Goal: Information Seeking & Learning: Learn about a topic

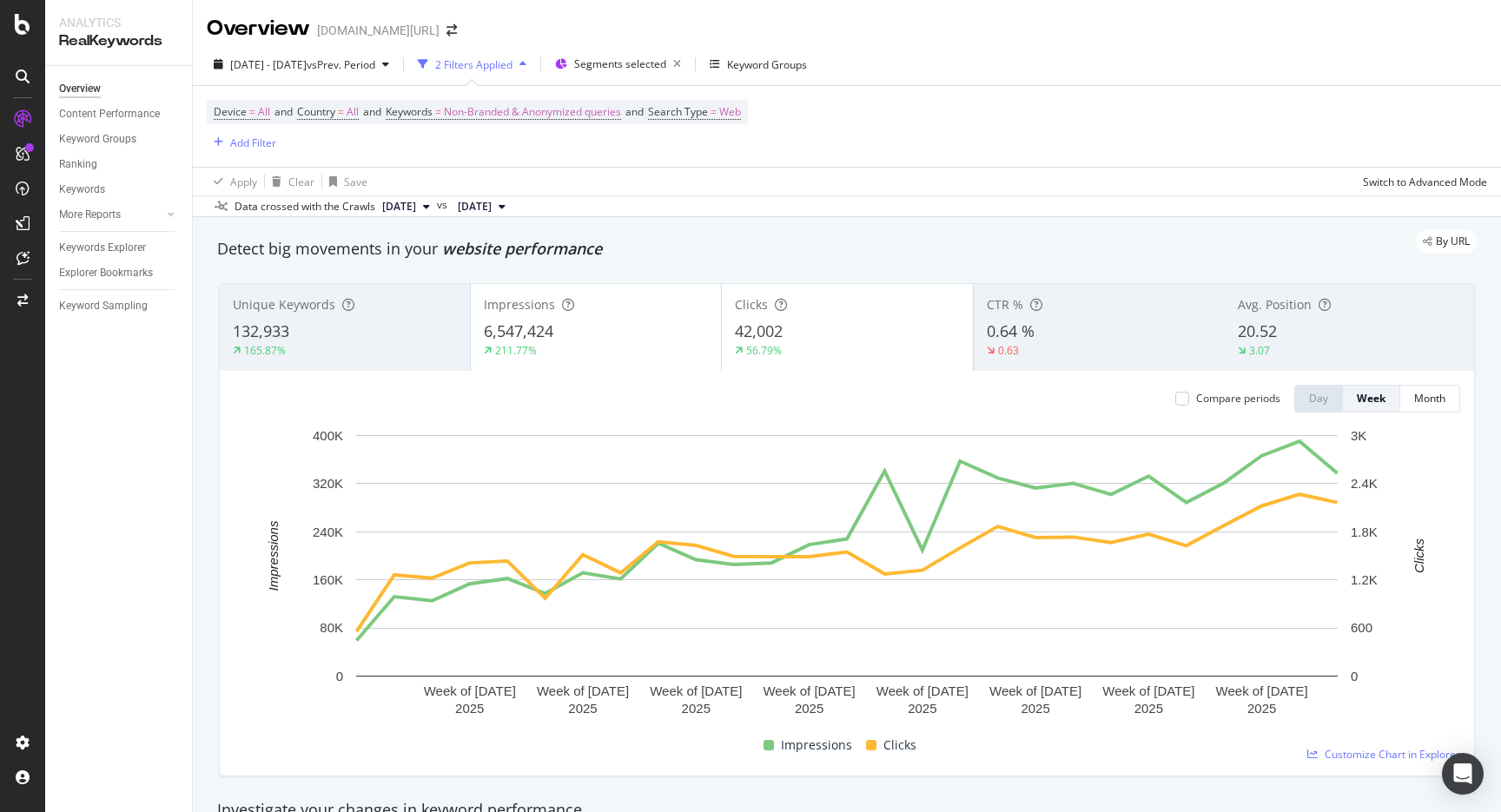
click at [1283, 3] on div "Overview [DOMAIN_NAME][URL]" at bounding box center [846, 22] width 1307 height 44
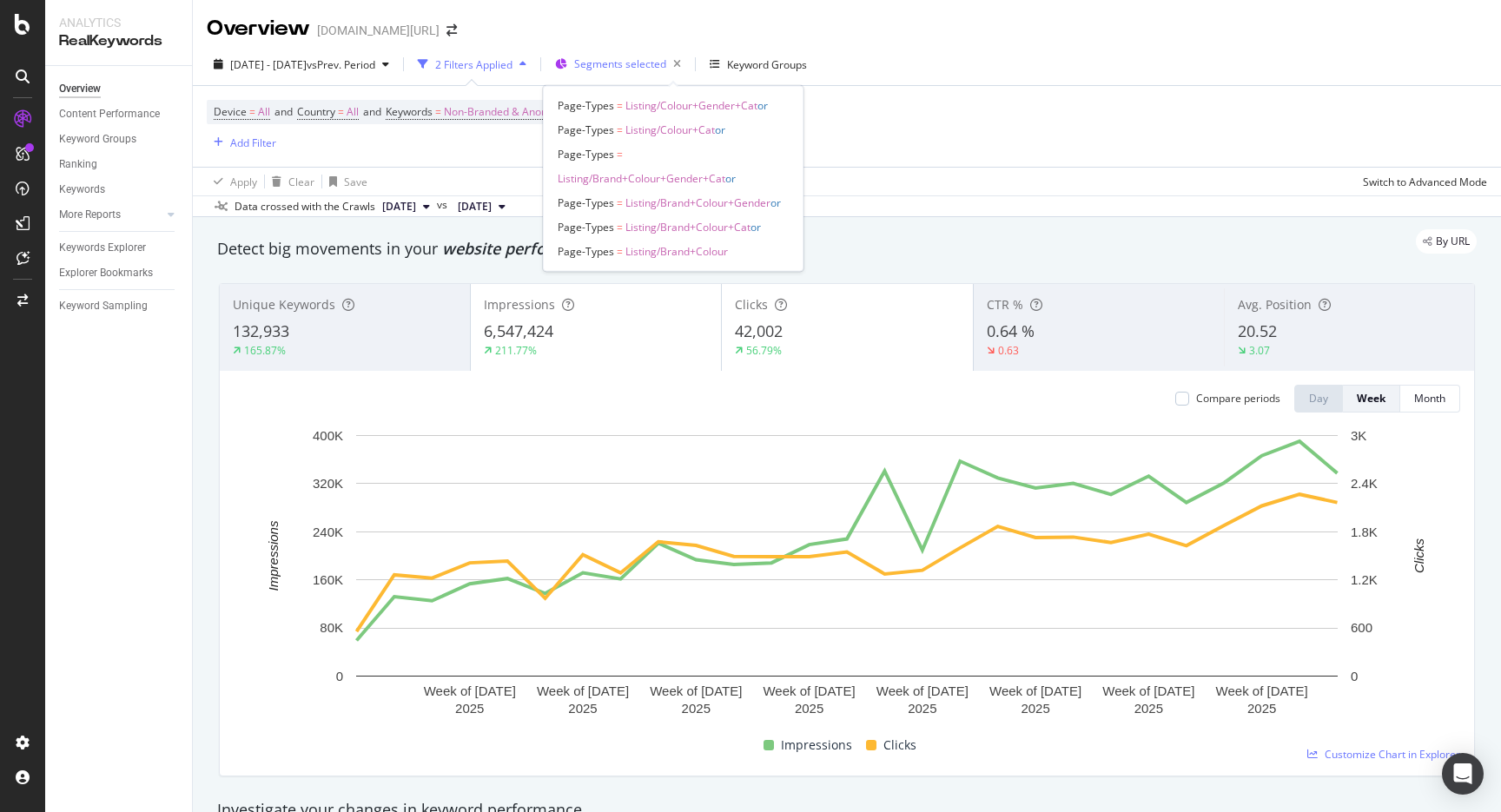
click at [667, 56] on div "Segments selected" at bounding box center [631, 64] width 114 height 24
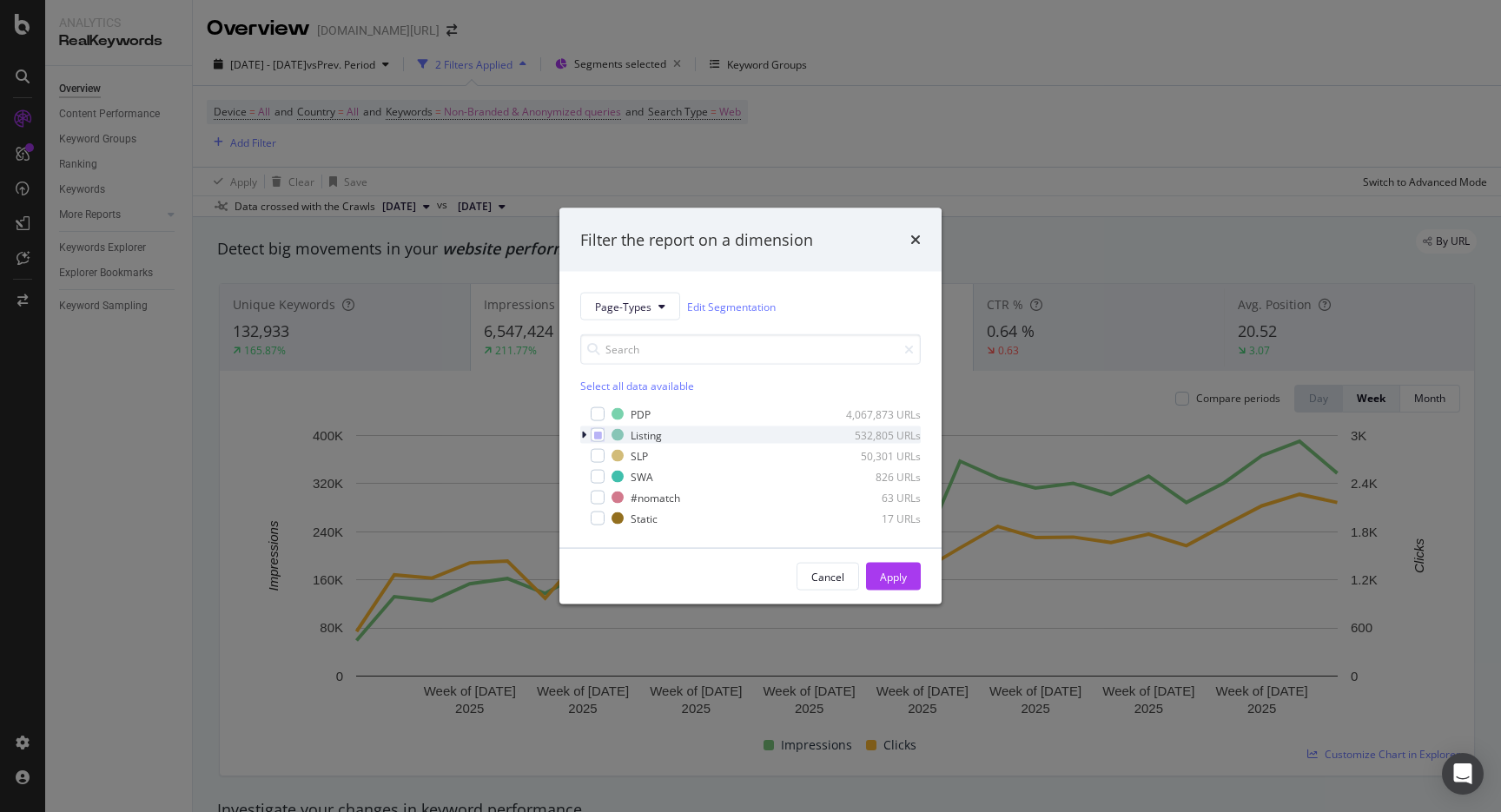
click at [588, 432] on div "modal" at bounding box center [585, 434] width 10 height 17
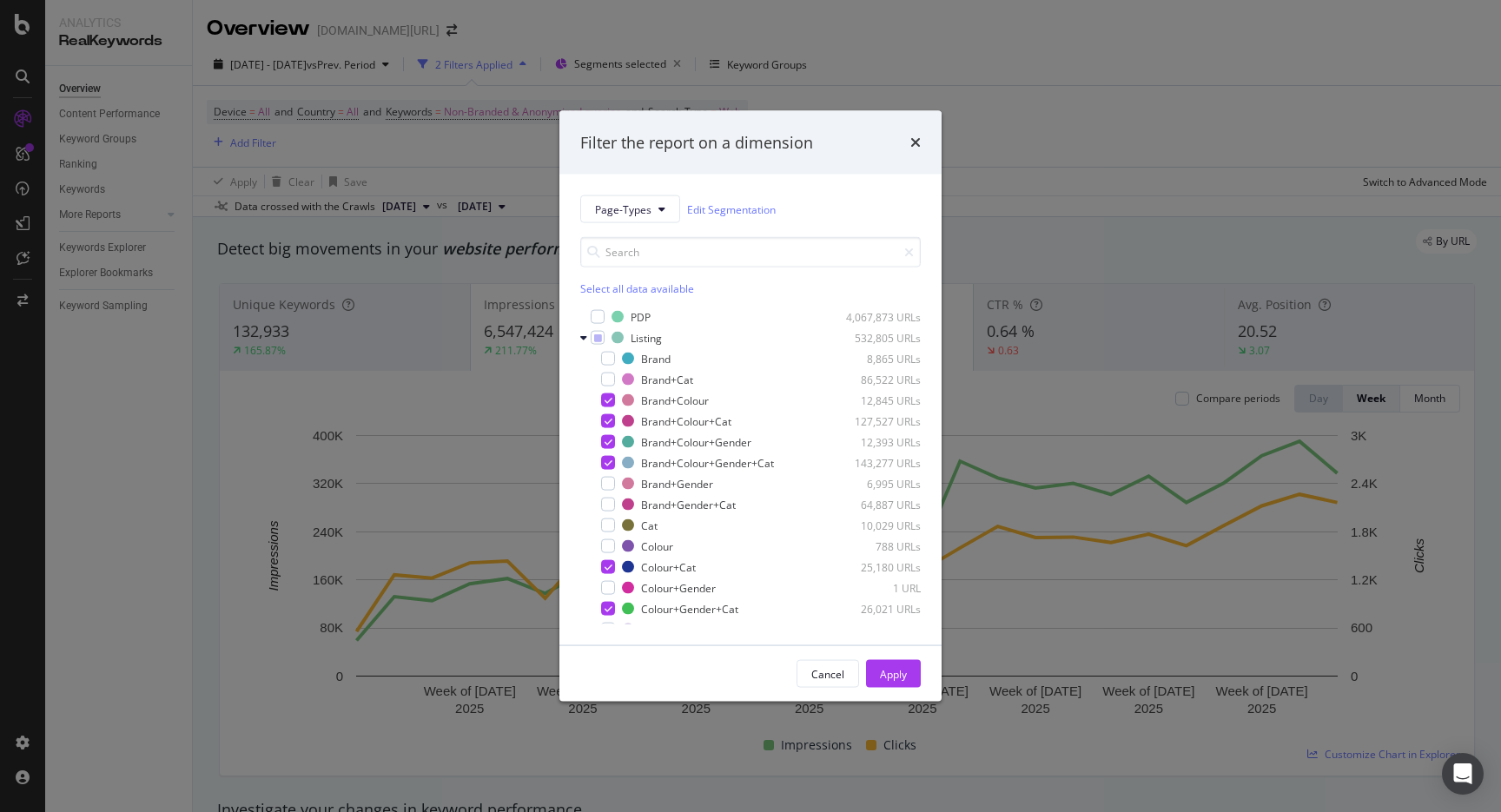
click at [1134, 98] on div "Filter the report on a dimension Page-Types Edit Segmentation Select all data a…" at bounding box center [750, 406] width 1501 height 812
click at [1134, 98] on div "Device = All and Country = All and Keywords = Non-Branded & Anonymized queries …" at bounding box center [846, 126] width 1280 height 81
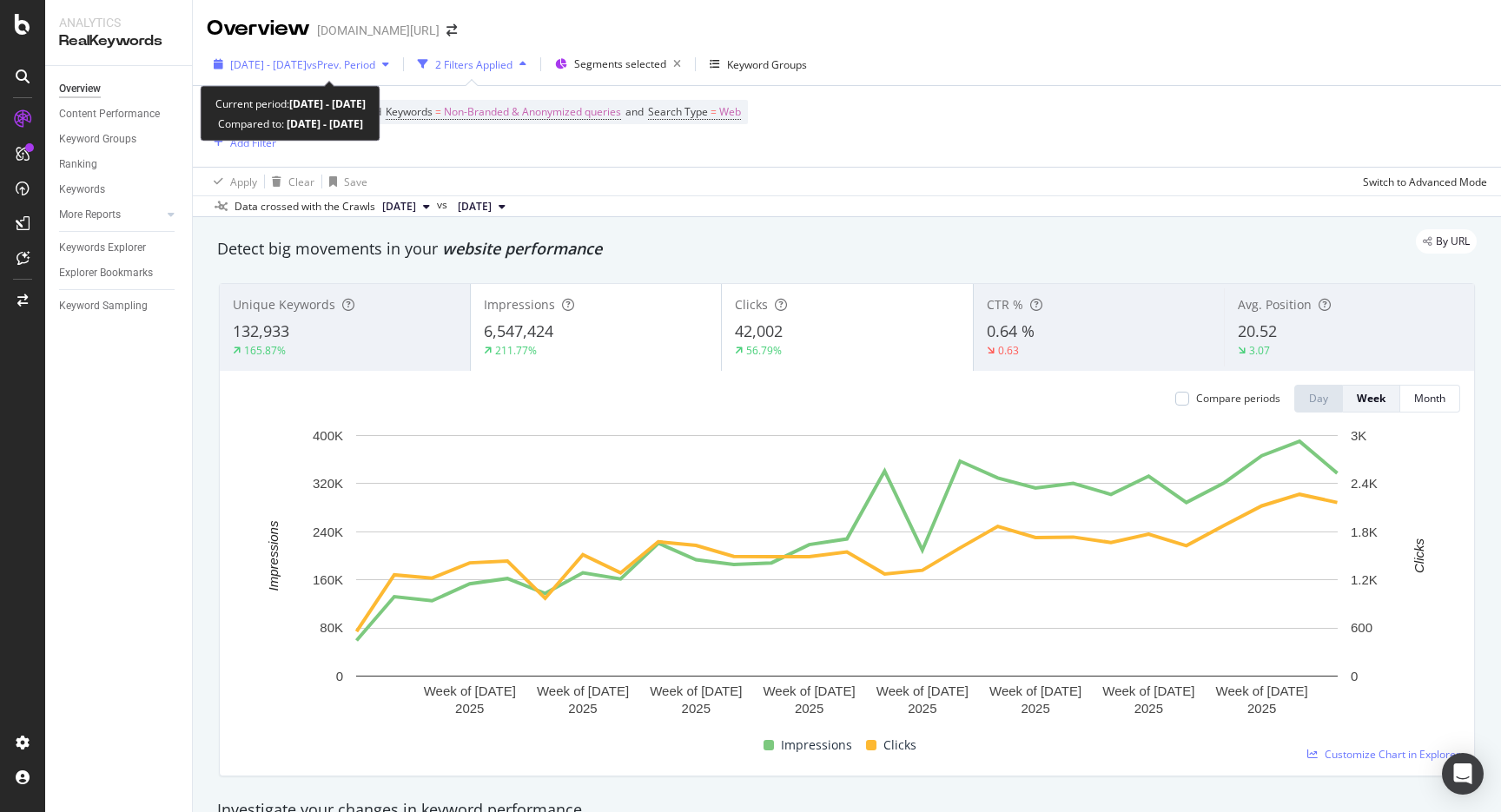
click at [375, 57] on span "vs Prev. Period" at bounding box center [340, 64] width 69 height 15
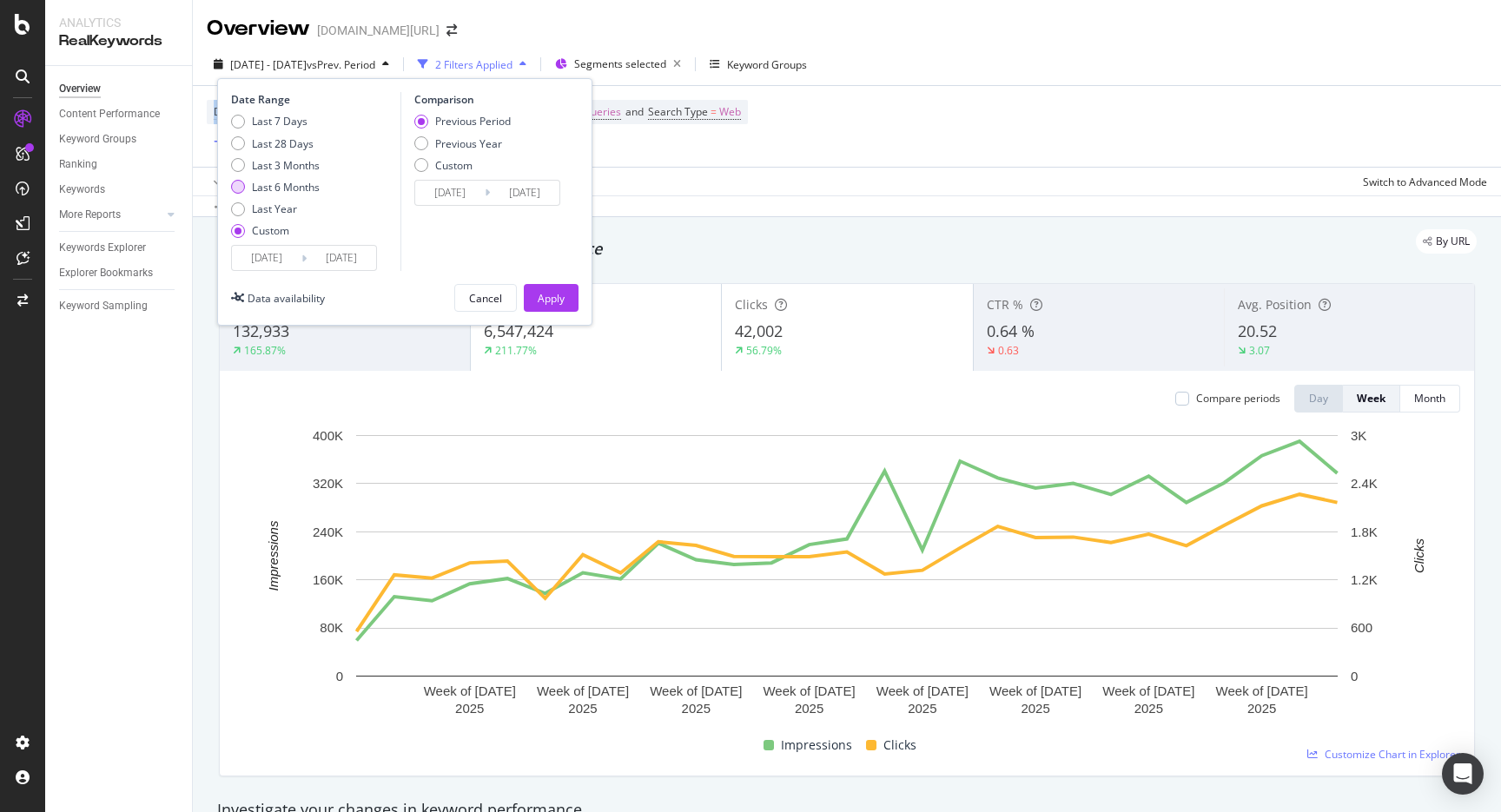
click at [293, 184] on div "Last 6 Months" at bounding box center [285, 187] width 68 height 15
type input "2025/04/05"
type input "2025/10/04"
type input "2024/10/04"
type input "2025/04/04"
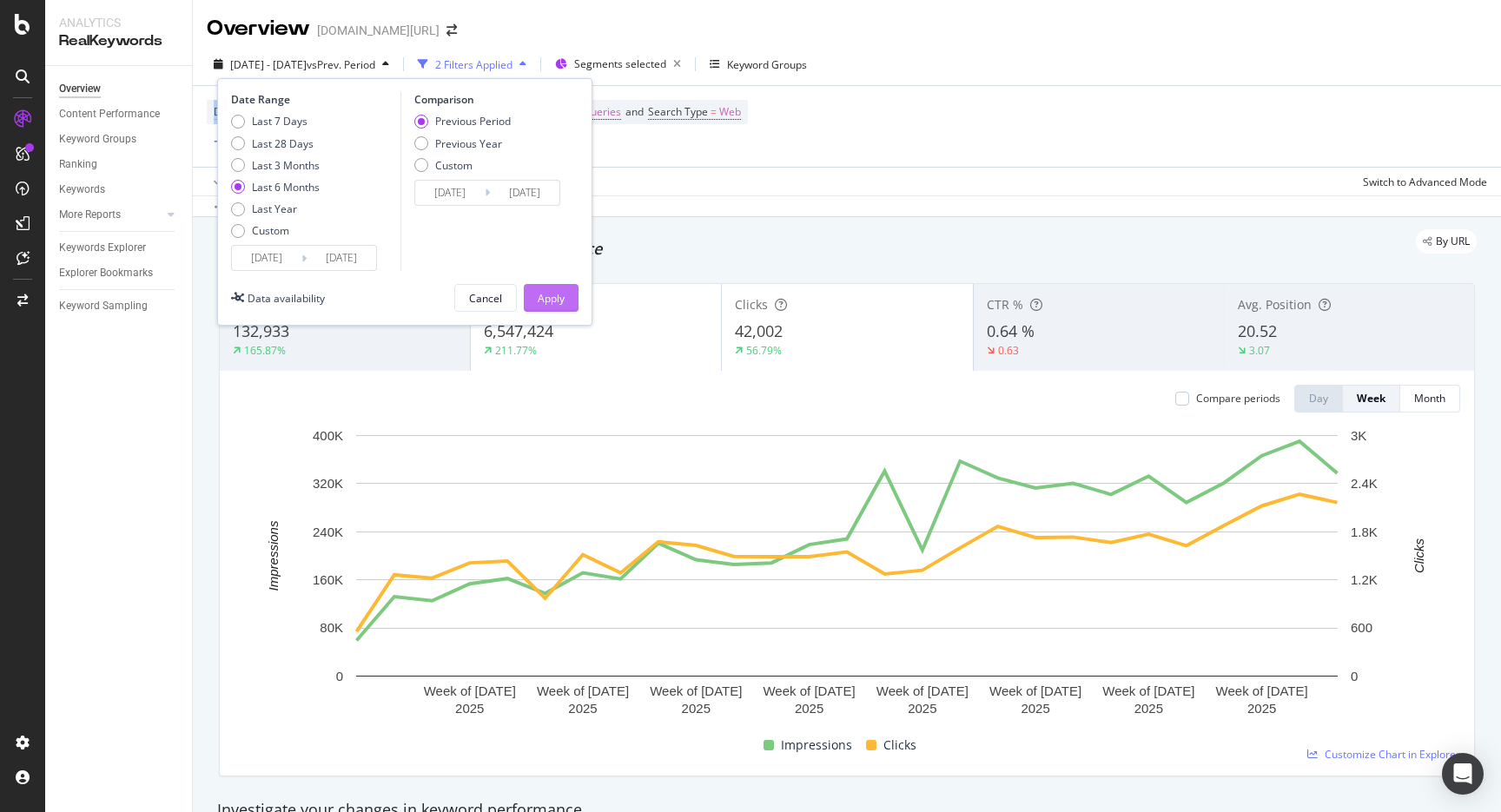
click at [548, 284] on div "Apply" at bounding box center [551, 297] width 27 height 26
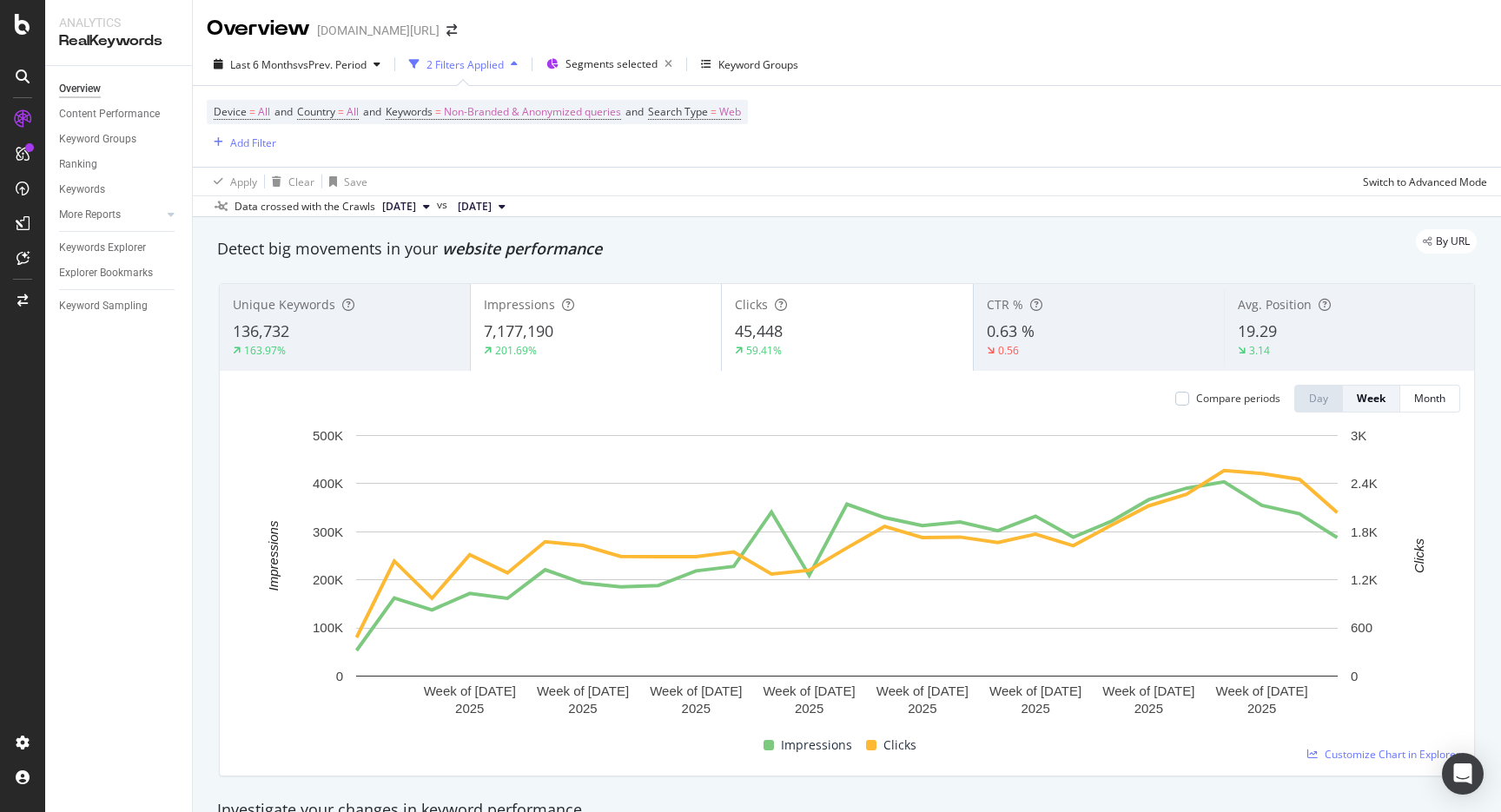
click at [1170, 90] on div "Device = All and Country = All and Keywords = Non-Branded & Anonymized queries …" at bounding box center [846, 126] width 1280 height 81
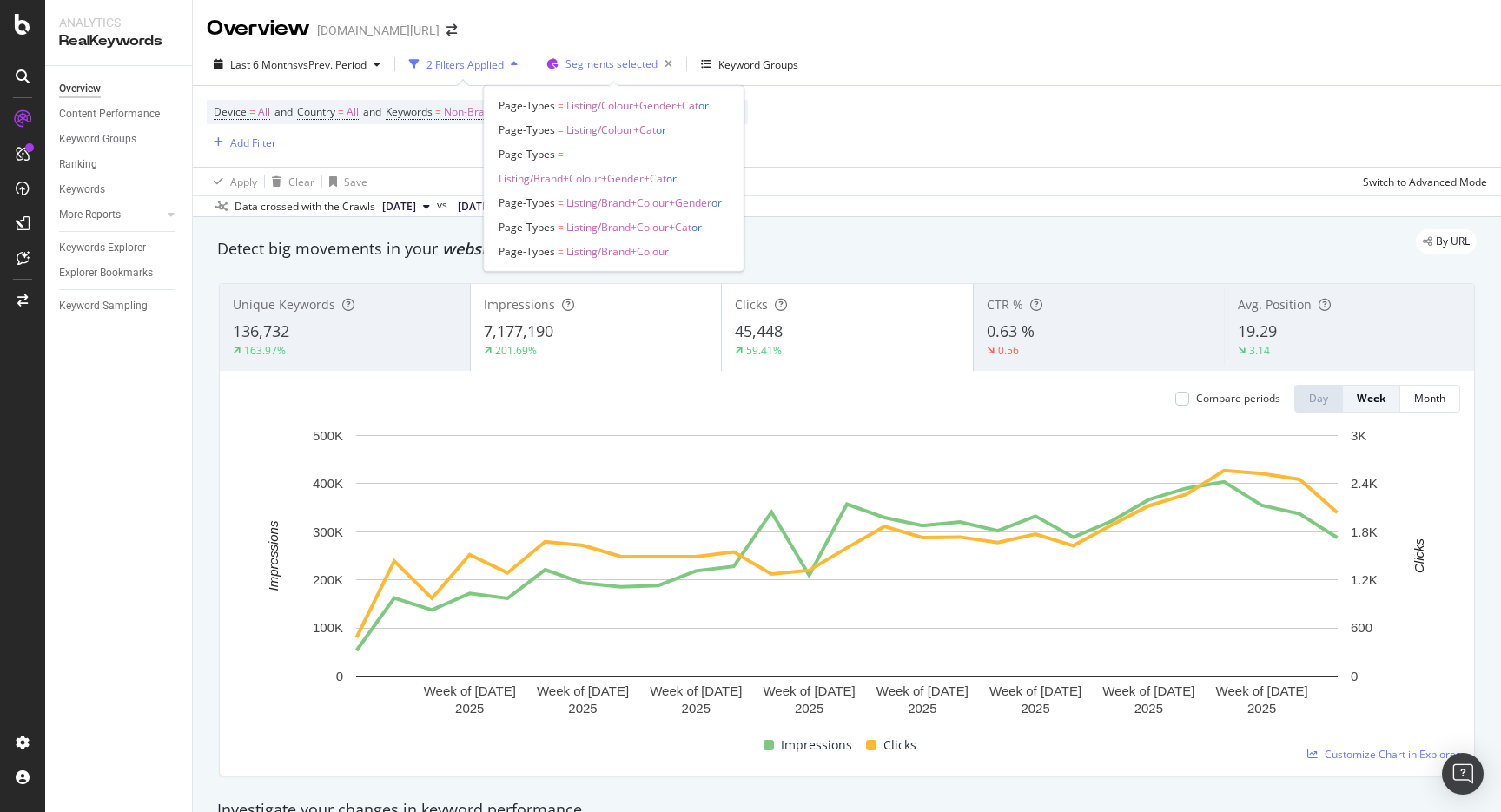
click at [608, 64] on span "Segments selected" at bounding box center [611, 64] width 92 height 15
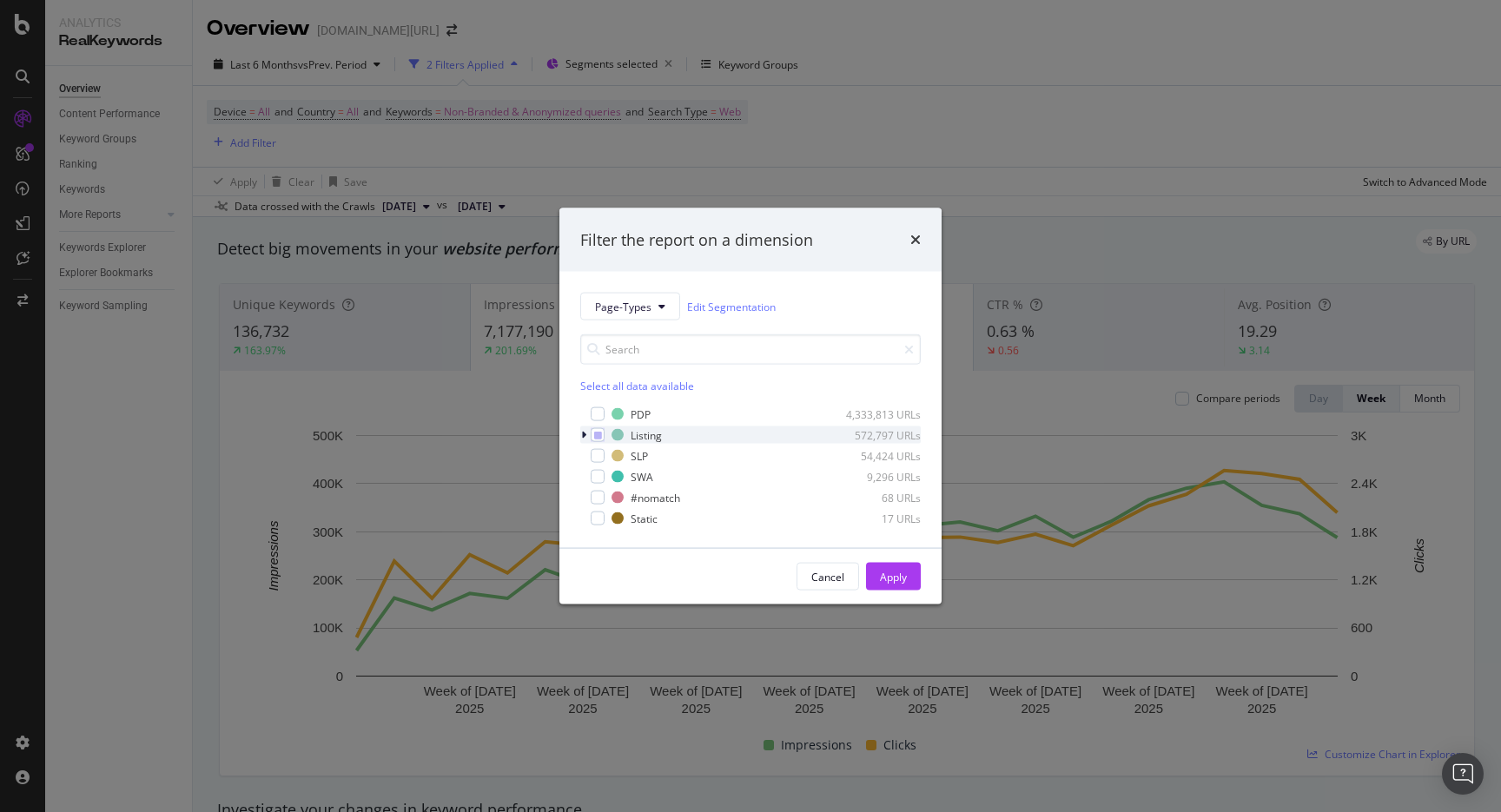
click at [580, 437] on div "modal" at bounding box center [585, 434] width 10 height 17
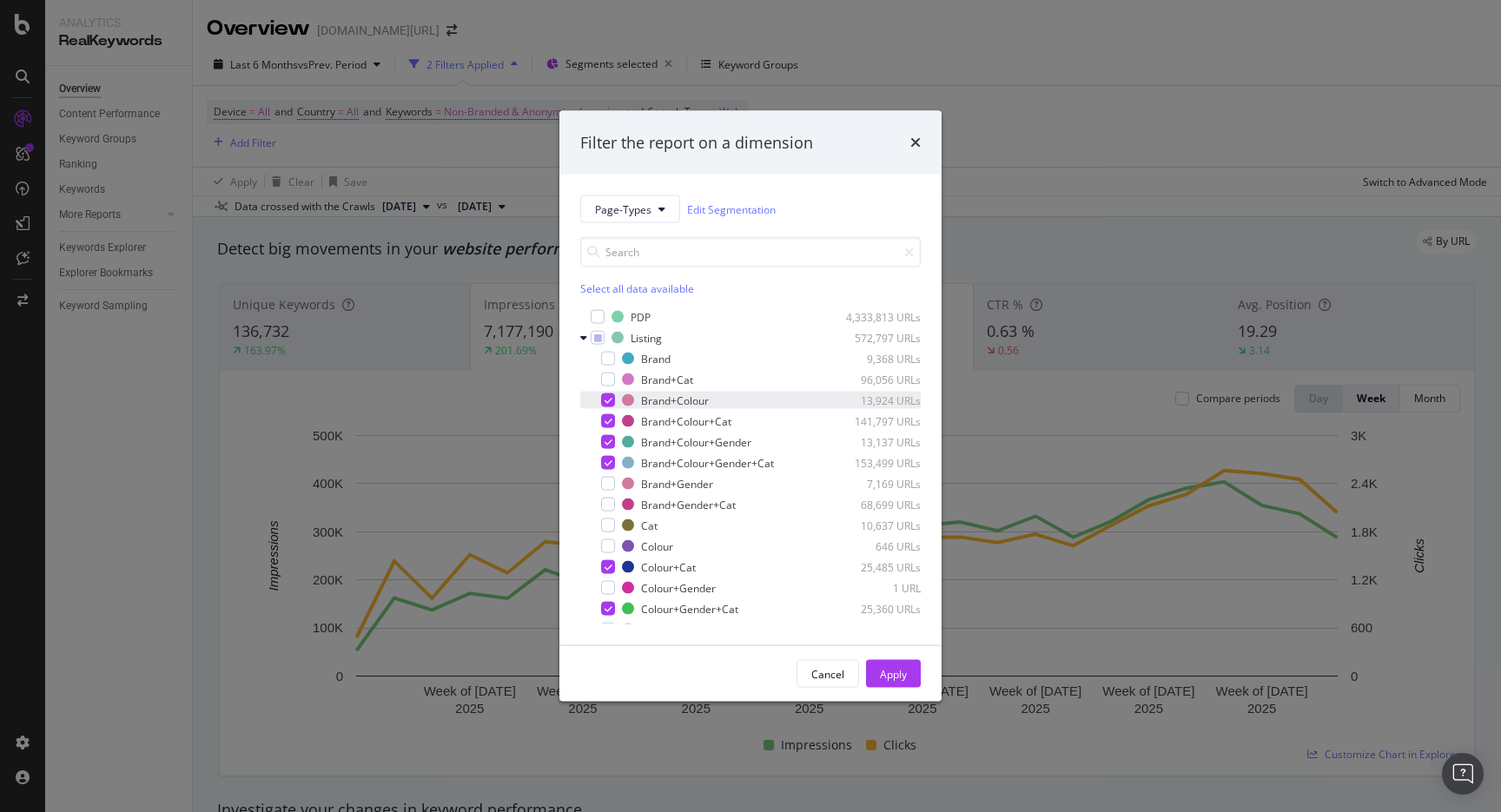
click at [607, 401] on icon "modal" at bounding box center [609, 400] width 8 height 9
click at [607, 430] on div "Brand 9,368 URLs Brand+Cat 96,056 URLs Brand+Colour 13,924 URLs Brand+Colour+Ca…" at bounding box center [750, 515] width 340 height 330
click at [607, 425] on icon "modal" at bounding box center [609, 421] width 8 height 9
click at [607, 432] on div "Brand 9,368 URLs Brand+Cat 96,056 URLs Brand+Colour 13,924 URLs Brand+Colour+Ca…" at bounding box center [750, 515] width 340 height 330
click at [607, 440] on icon "modal" at bounding box center [609, 442] width 8 height 9
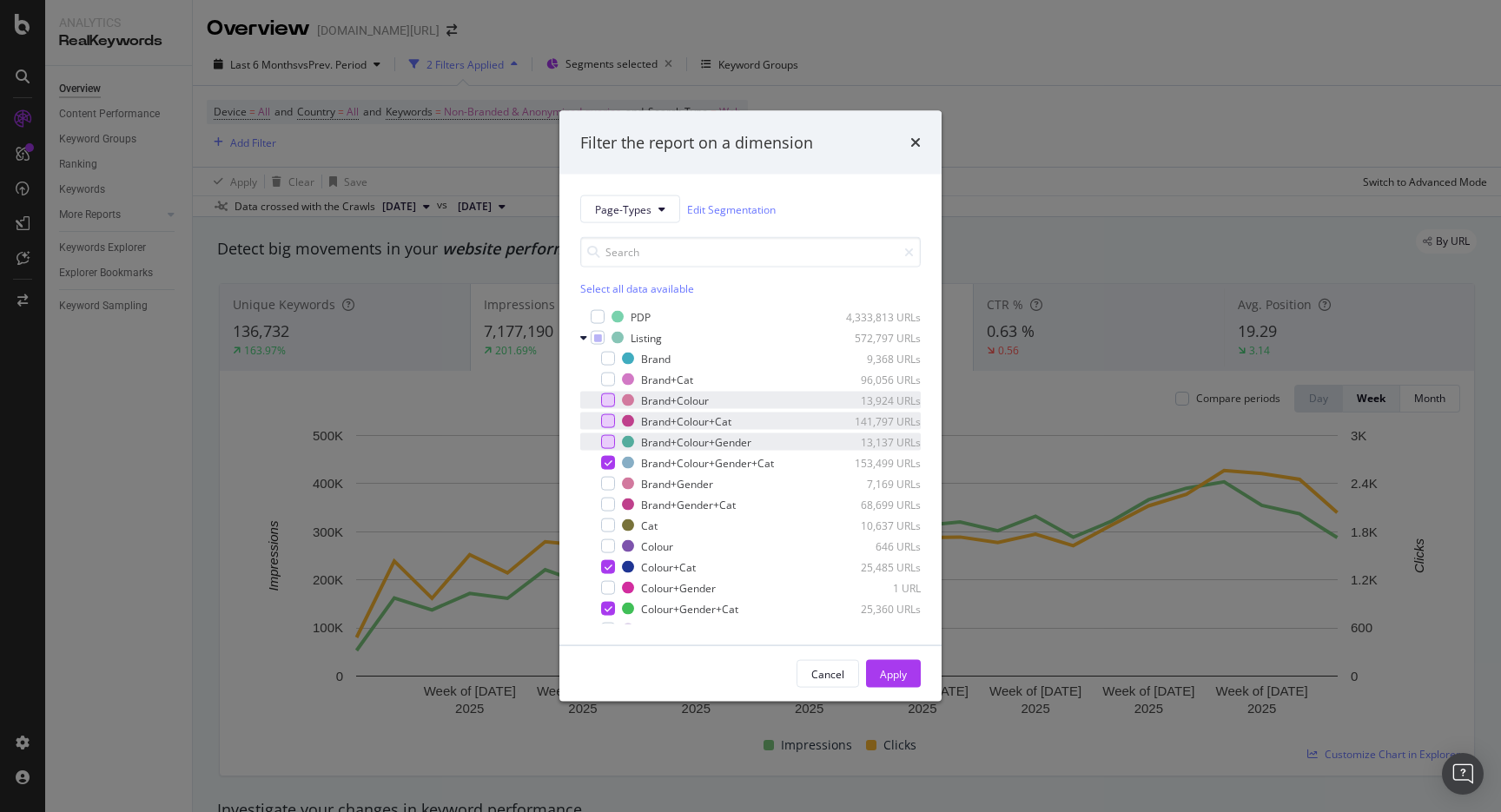
click at [607, 451] on div "Brand 9,368 URLs Brand+Cat 96,056 URLs Brand+Colour 13,924 URLs Brand+Colour+Ca…" at bounding box center [750, 515] width 340 height 330
click at [607, 460] on icon "modal" at bounding box center [609, 462] width 8 height 9
click at [610, 364] on div "modal" at bounding box center [608, 358] width 14 height 14
click at [608, 384] on div "modal" at bounding box center [608, 379] width 14 height 14
click at [608, 486] on div "modal" at bounding box center [608, 484] width 14 height 14
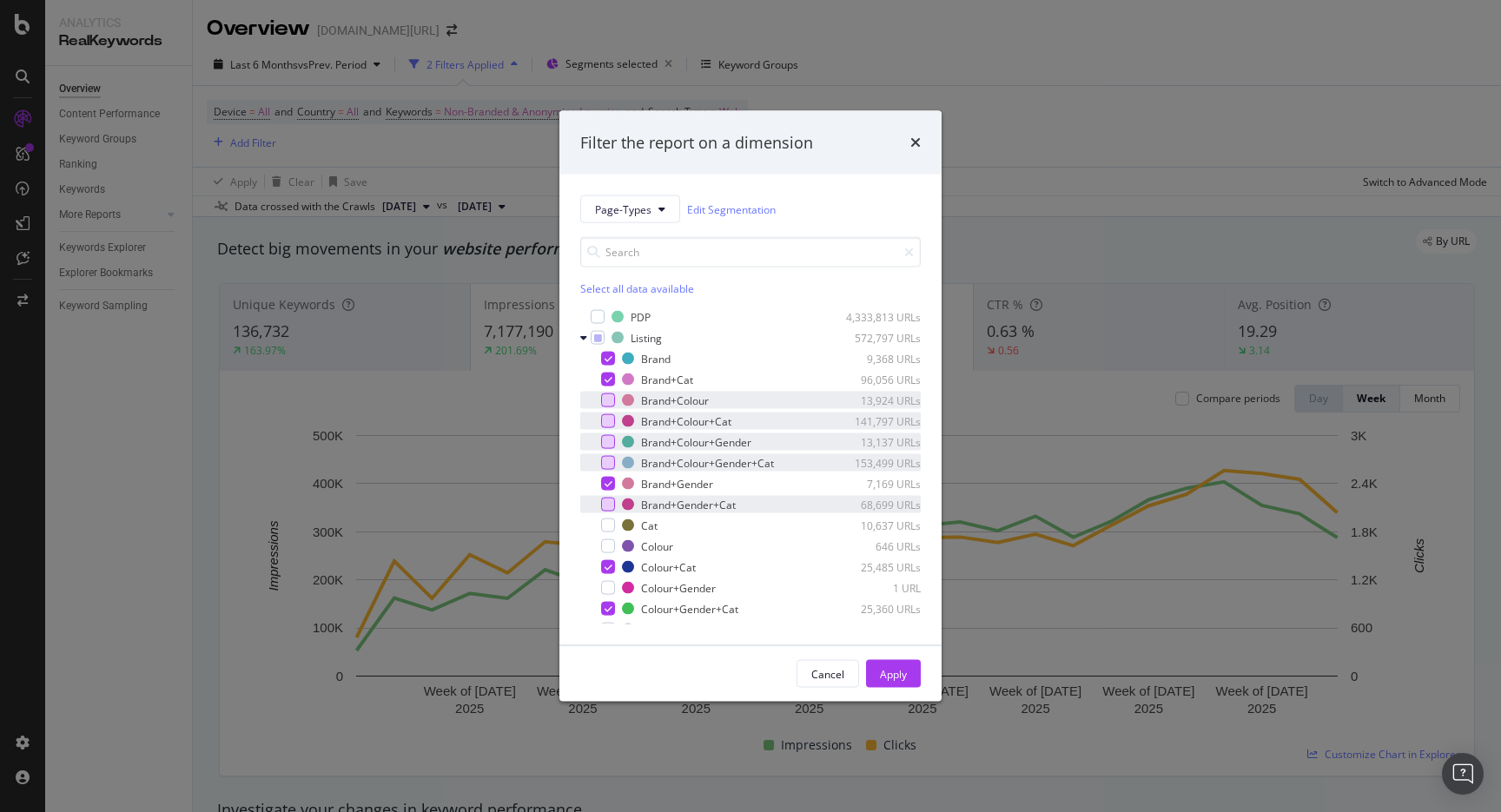
click at [608, 507] on div "modal" at bounding box center [608, 505] width 14 height 14
click at [608, 522] on div "modal" at bounding box center [608, 525] width 14 height 14
click at [608, 523] on icon "modal" at bounding box center [609, 525] width 8 height 9
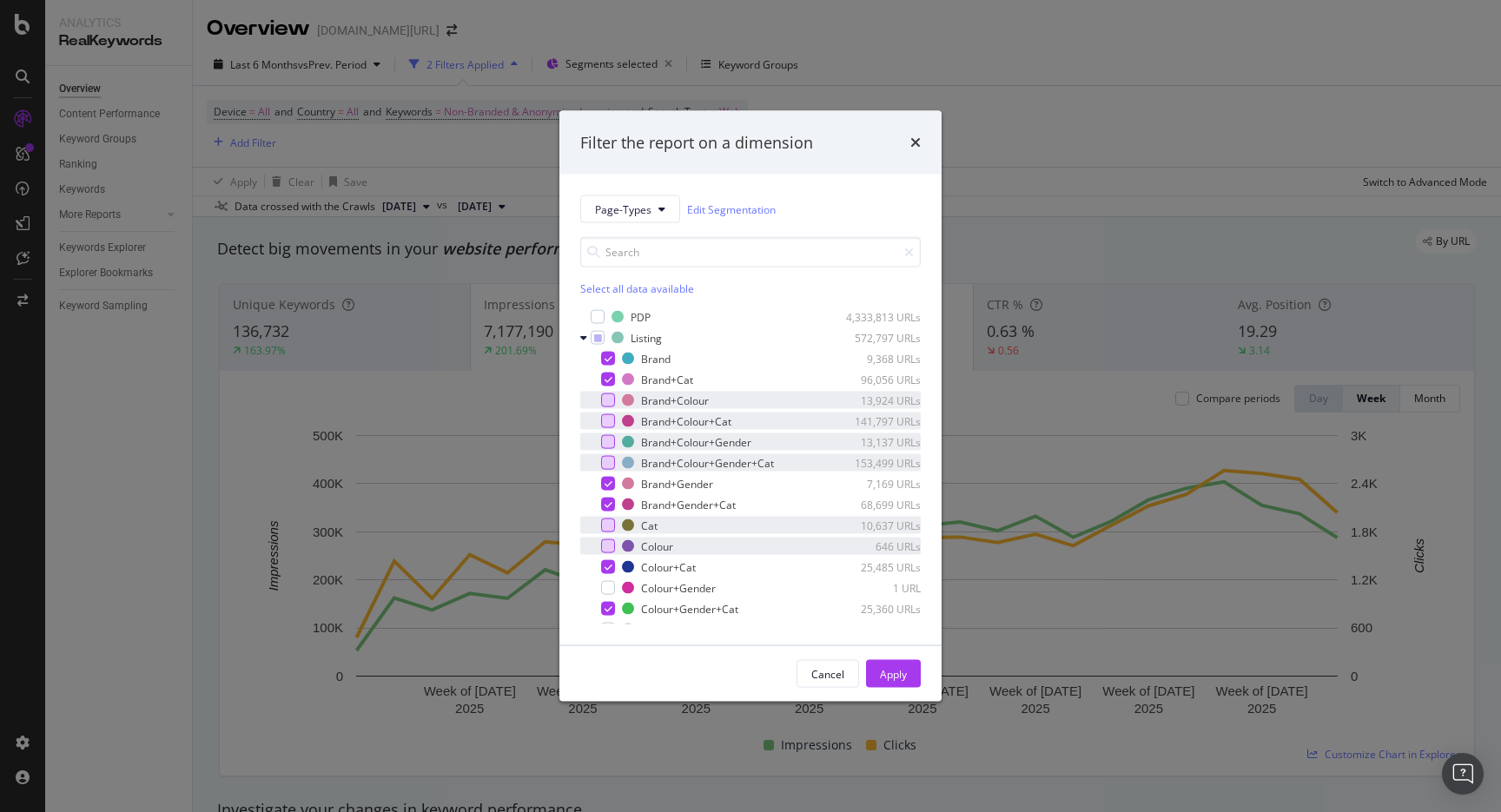
scroll to position [68, 0]
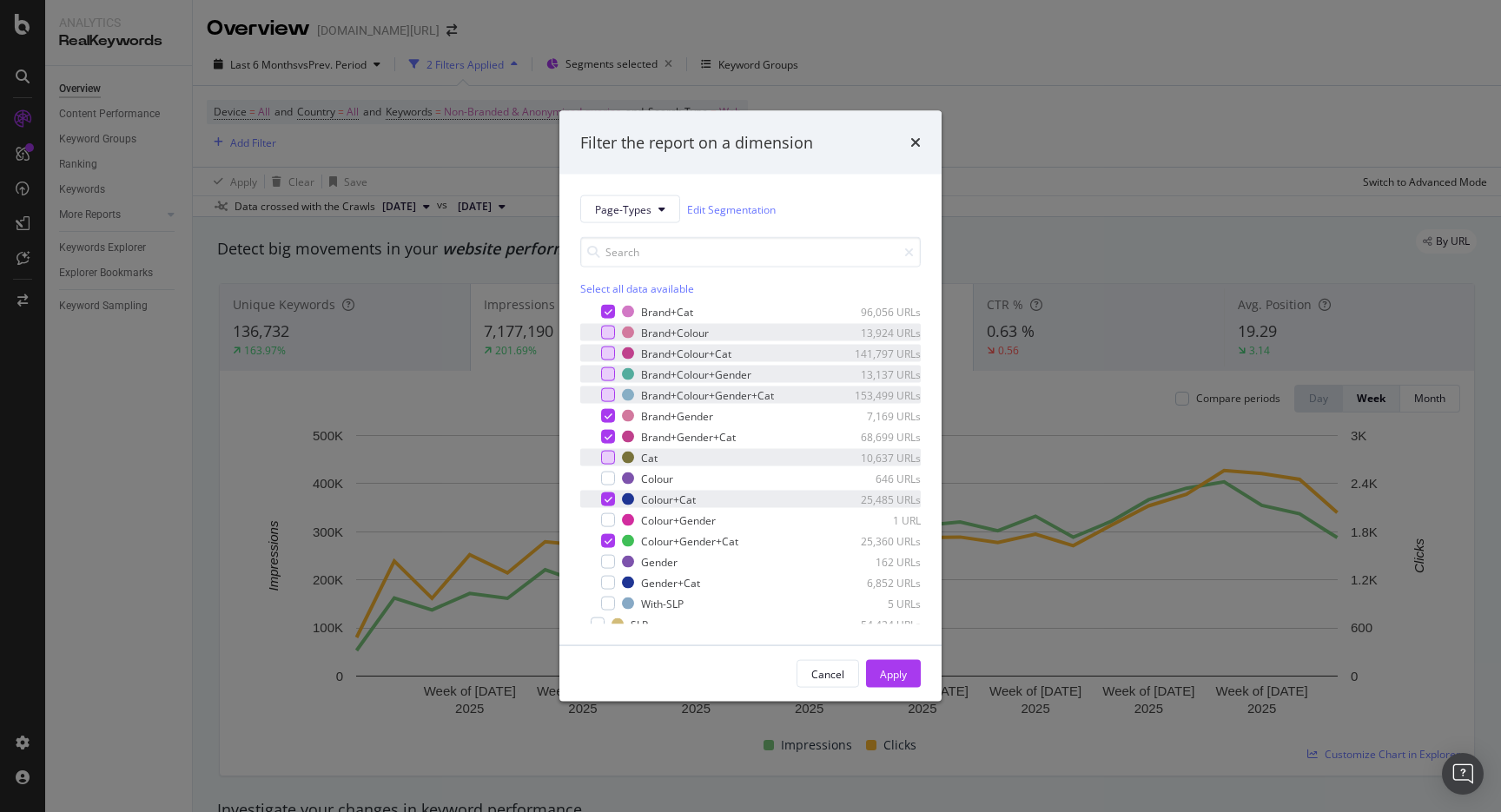
click at [607, 501] on icon "modal" at bounding box center [609, 499] width 8 height 9
click at [607, 539] on icon "modal" at bounding box center [609, 541] width 8 height 9
click at [609, 595] on div "With-SLP 5 URLs" at bounding box center [750, 603] width 340 height 17
click at [609, 586] on div "modal" at bounding box center [608, 583] width 14 height 14
click at [609, 602] on icon "modal" at bounding box center [609, 603] width 8 height 9
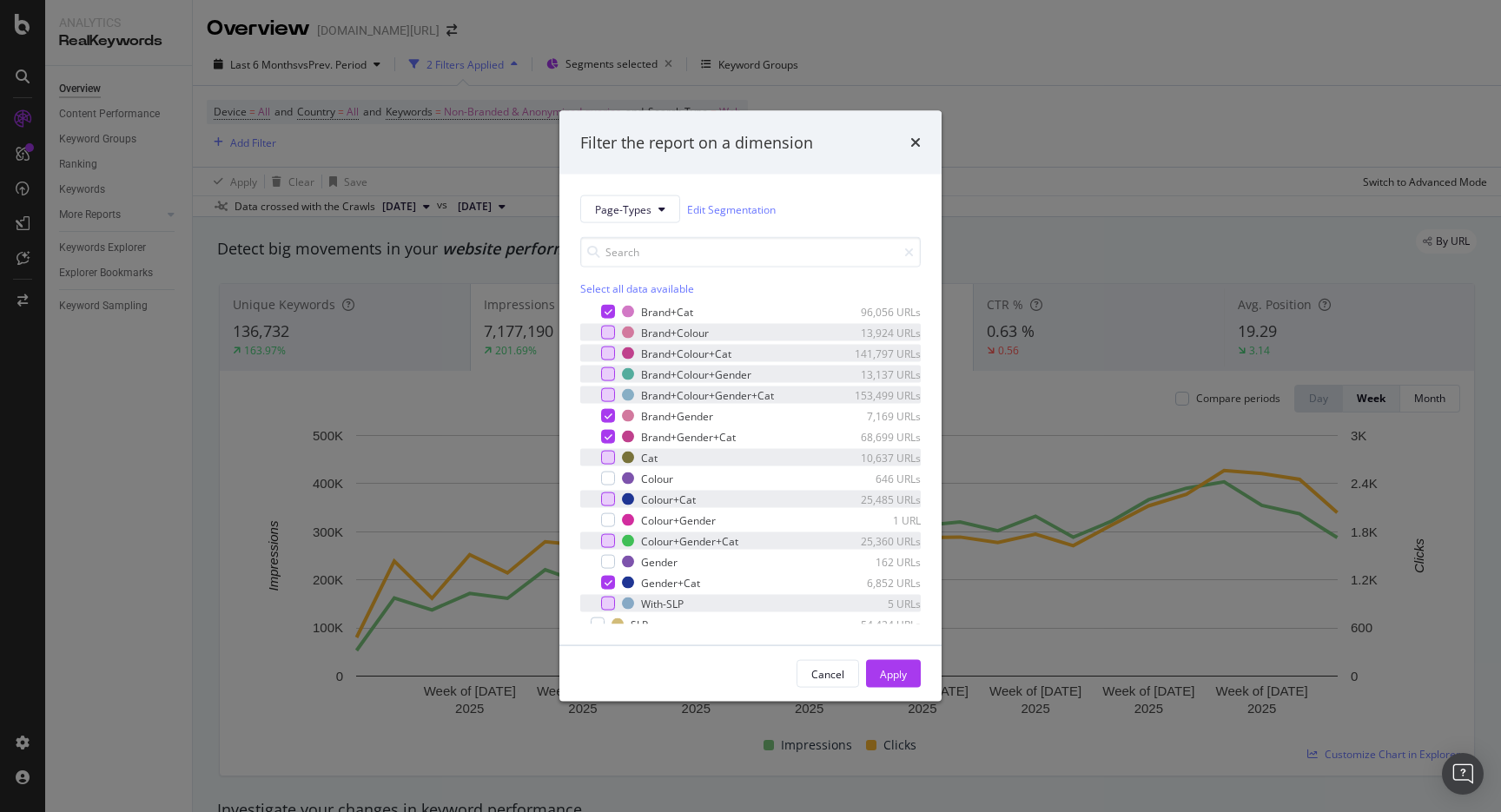
click at [612, 457] on div "modal" at bounding box center [608, 458] width 14 height 14
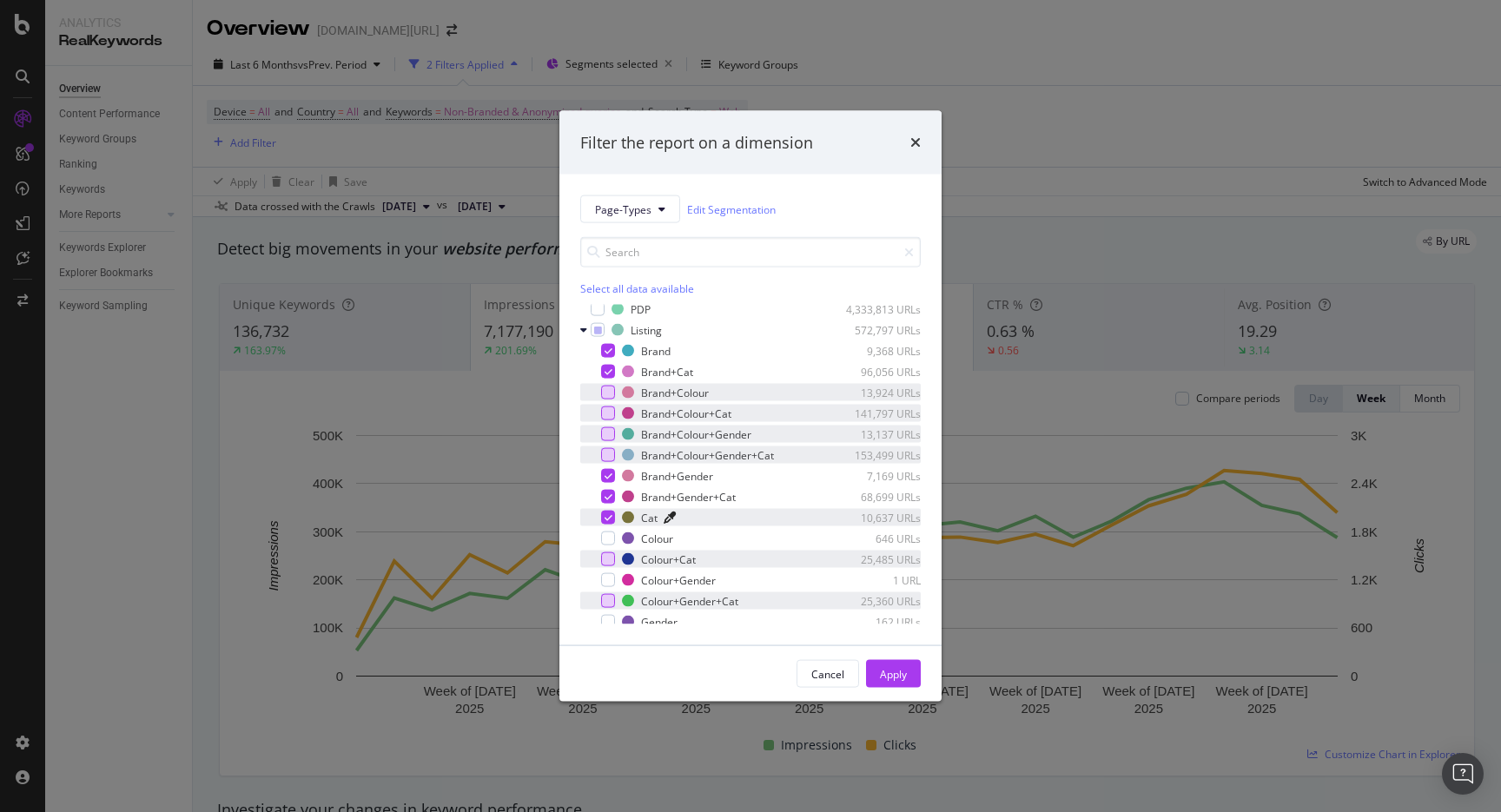
scroll to position [0, 0]
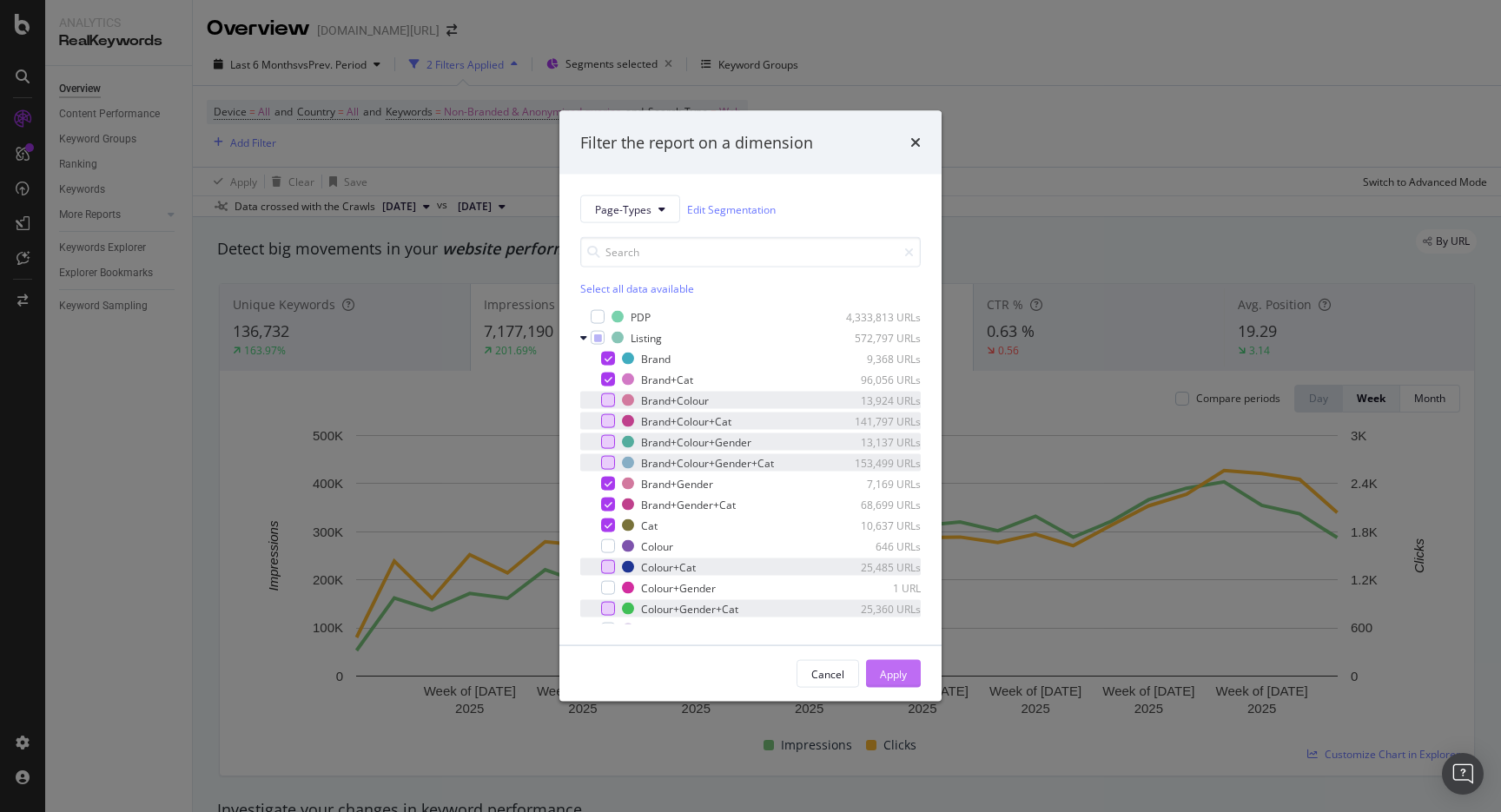
click at [906, 666] on div "Apply" at bounding box center [892, 672] width 27 height 15
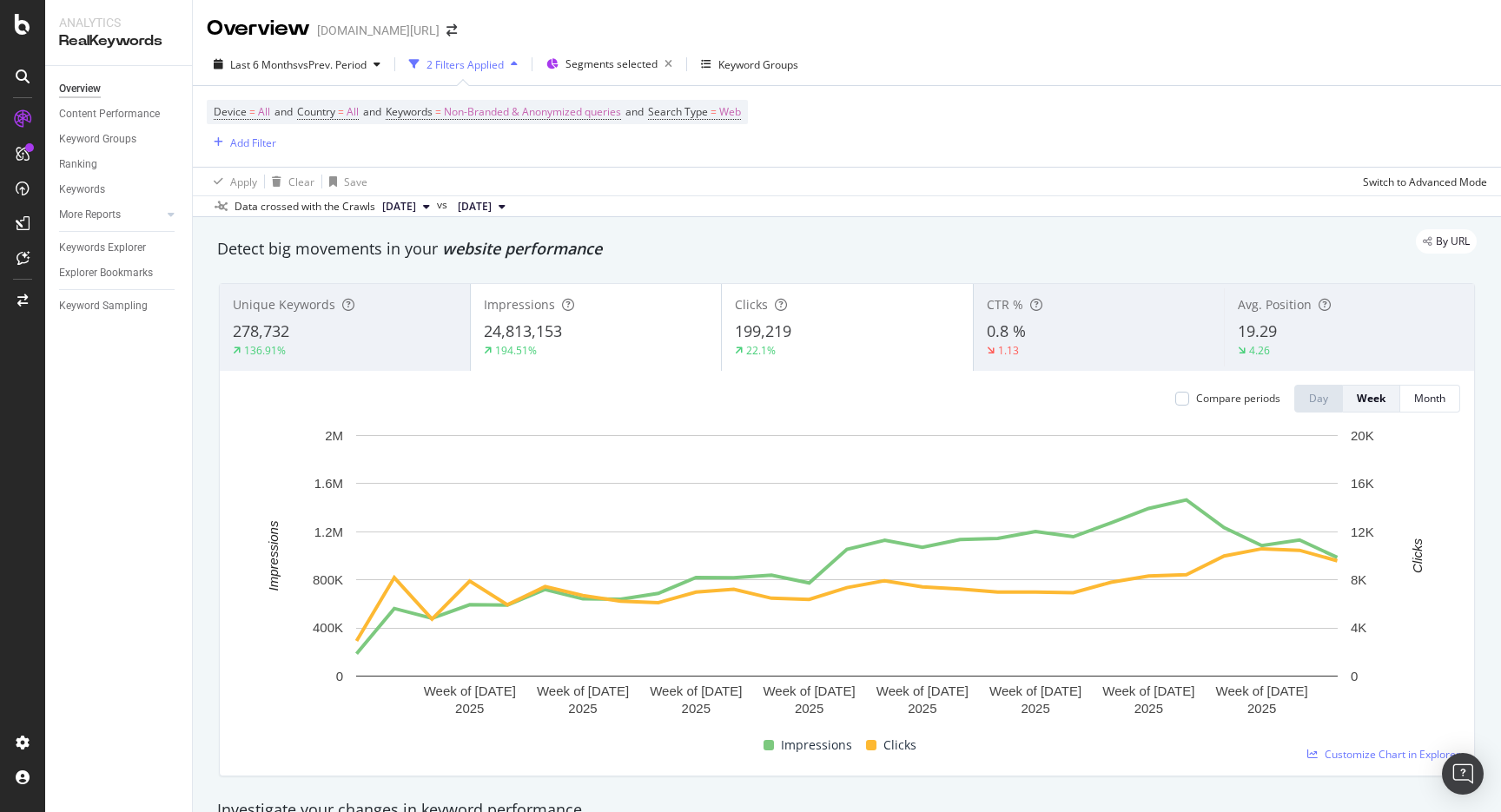
click at [936, 29] on div "Overview [DOMAIN_NAME][URL]" at bounding box center [846, 22] width 1307 height 44
